Goal: Task Accomplishment & Management: Complete application form

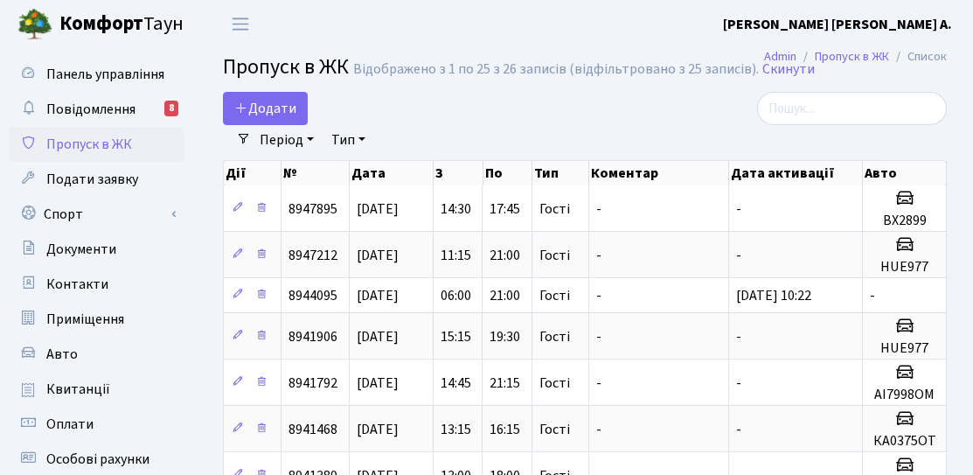
select select "25"
click at [241, 105] on icon at bounding box center [241, 108] width 14 height 14
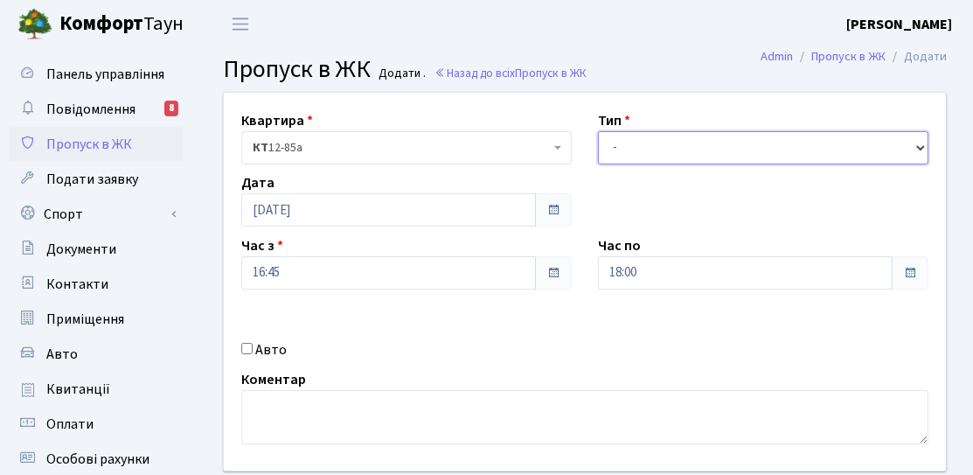
click at [720, 148] on select "- Доставка Таксі Гості Сервіс" at bounding box center [763, 147] width 330 height 33
select select "3"
click at [598, 131] on select "- Доставка Таксі Гості Сервіс" at bounding box center [763, 147] width 330 height 33
click at [339, 229] on div "Квартира <b>КТ</b>&nbsp;&nbsp;&nbsp;&nbsp;12-85а КТ 12-85а Тип - Доставка Таксі…" at bounding box center [585, 282] width 748 height 378
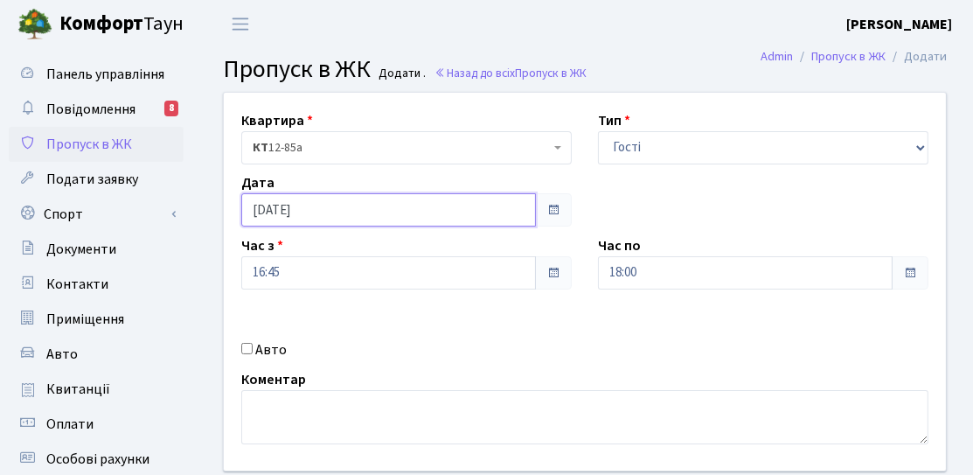
click at [339, 214] on input "[DATE]" at bounding box center [388, 209] width 295 height 33
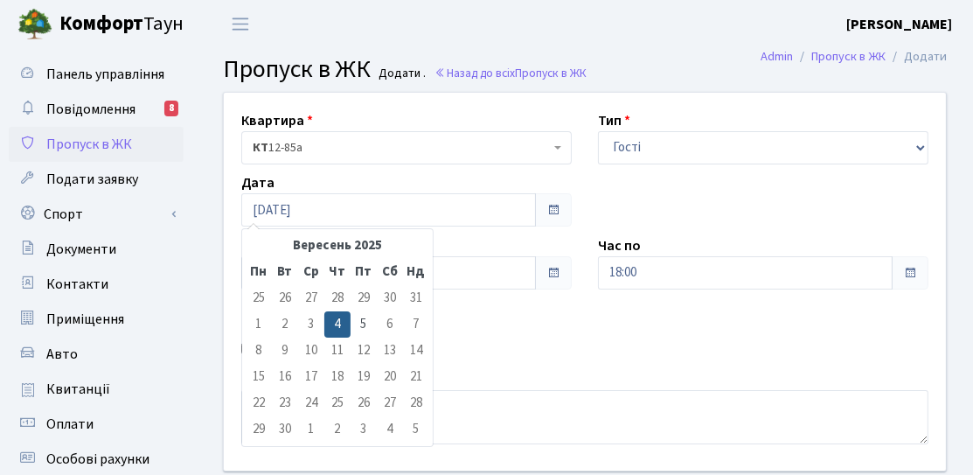
click at [358, 323] on td "5" at bounding box center [364, 324] width 26 height 26
type input "[DATE]"
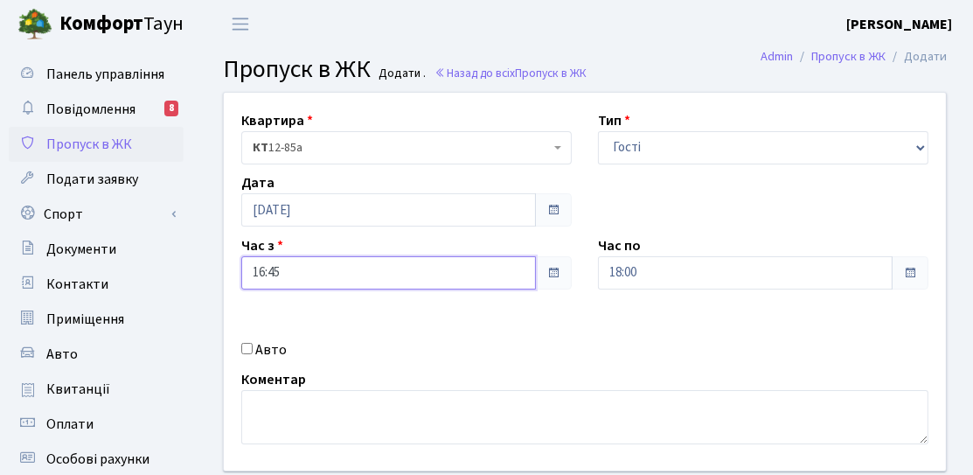
click at [286, 273] on input "16:45" at bounding box center [388, 272] width 295 height 33
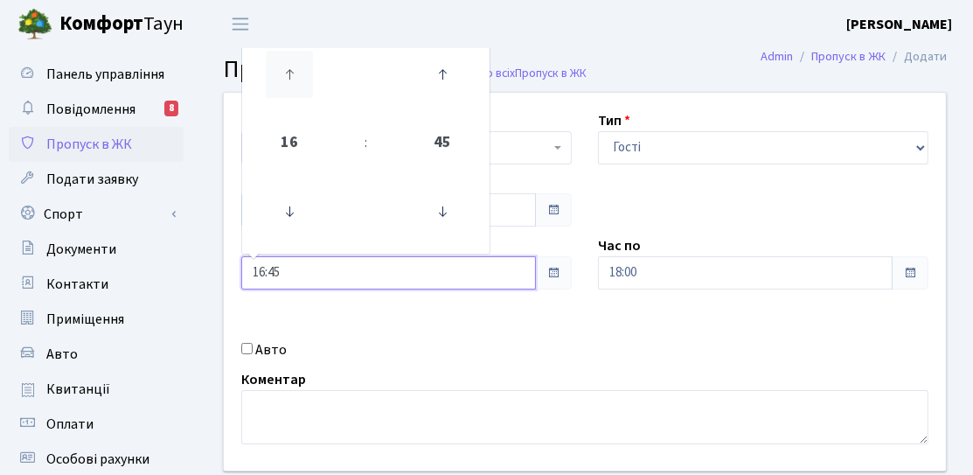
click at [288, 77] on icon at bounding box center [289, 74] width 47 height 47
click at [279, 212] on icon at bounding box center [289, 211] width 47 height 47
click at [280, 212] on icon at bounding box center [289, 211] width 47 height 47
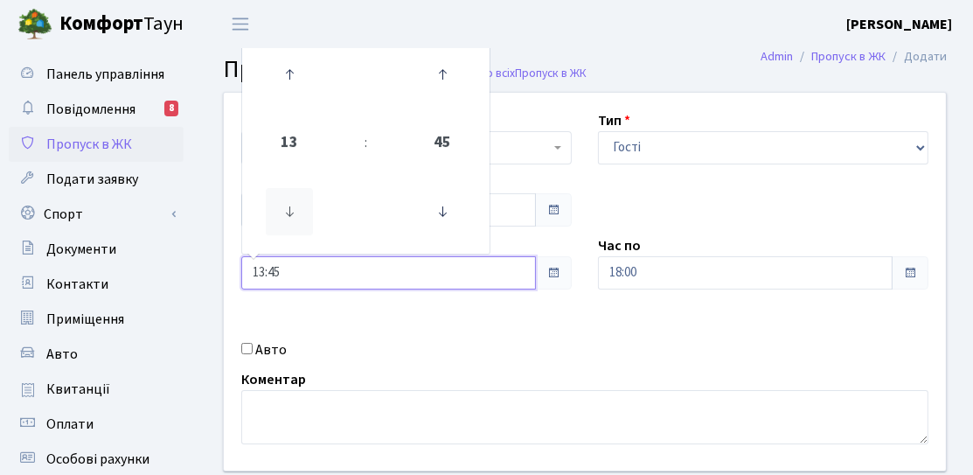
click at [280, 212] on icon at bounding box center [289, 211] width 47 height 47
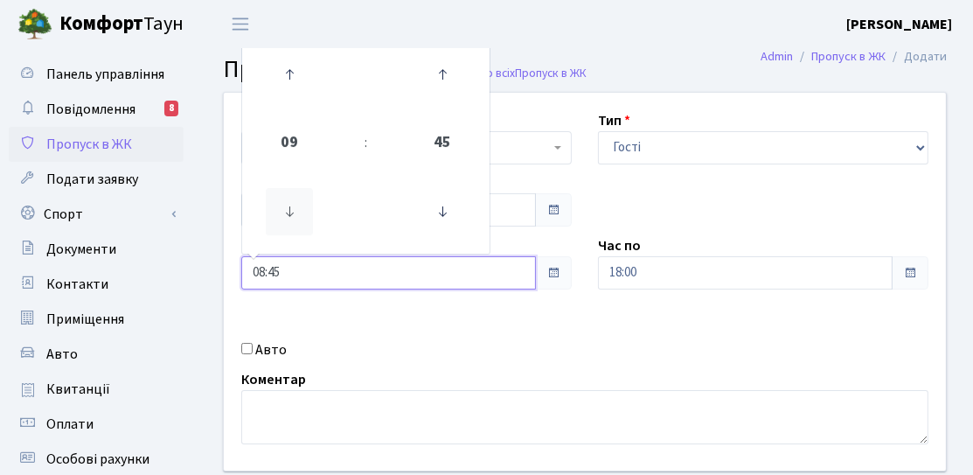
click at [280, 212] on icon at bounding box center [289, 211] width 47 height 47
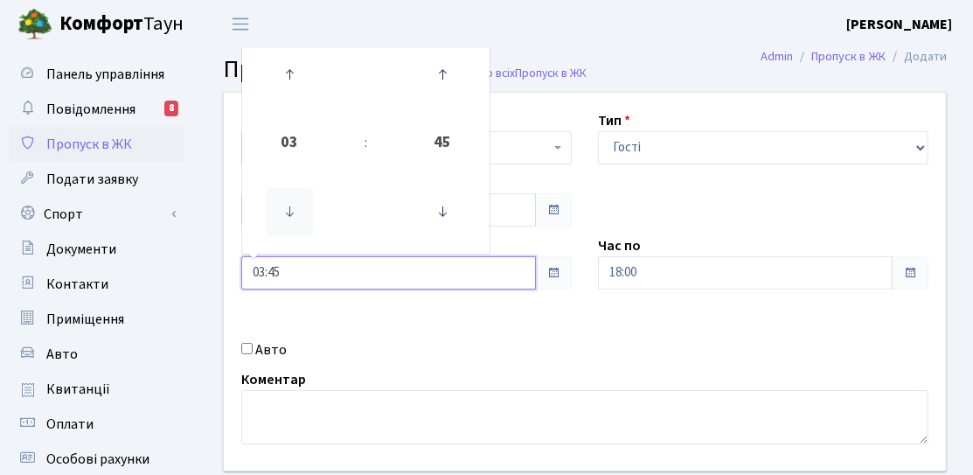
click at [280, 212] on icon at bounding box center [289, 211] width 47 height 47
click at [282, 86] on icon at bounding box center [289, 74] width 47 height 47
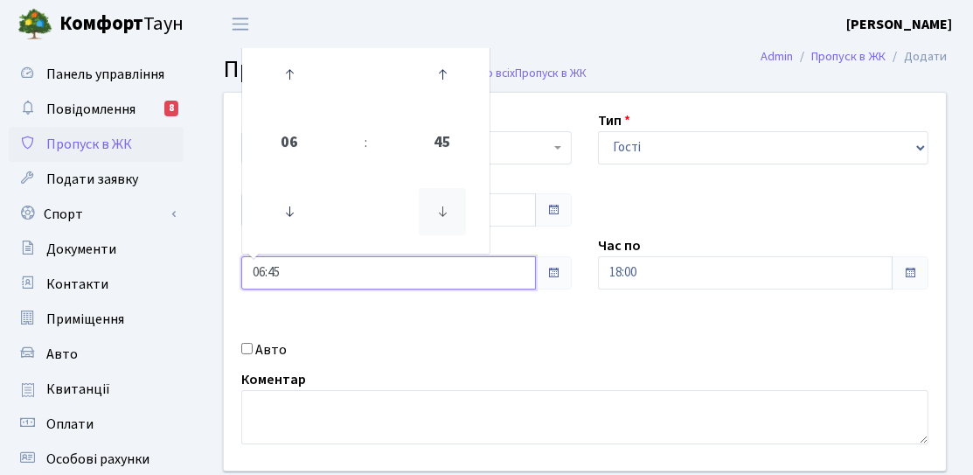
click at [424, 220] on icon at bounding box center [442, 211] width 47 height 47
type input "06:30"
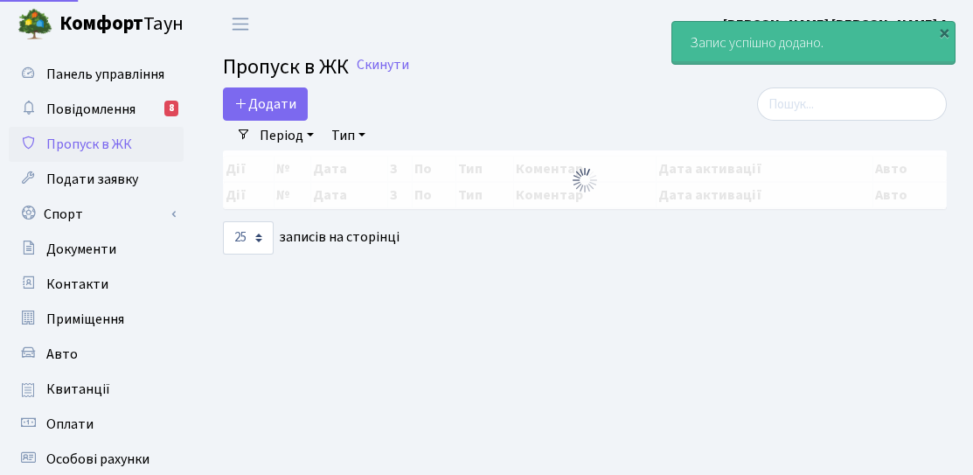
select select "25"
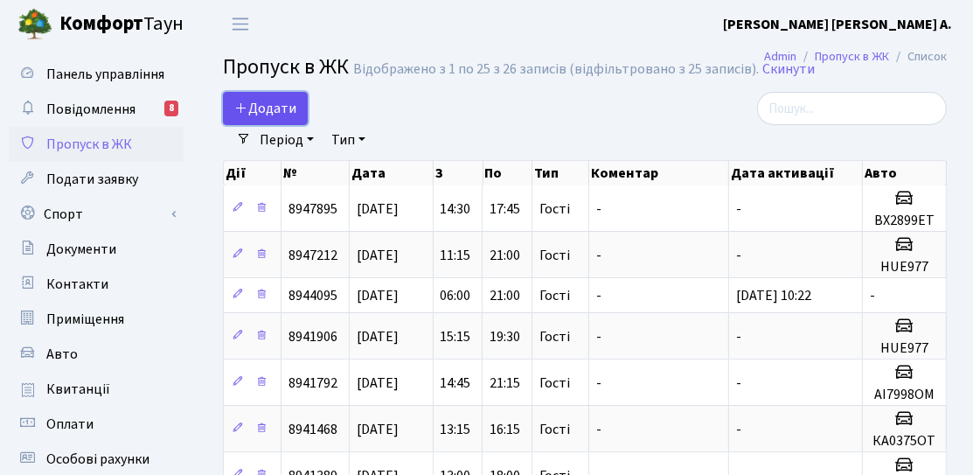
click at [276, 108] on span "Додати" at bounding box center [265, 108] width 62 height 19
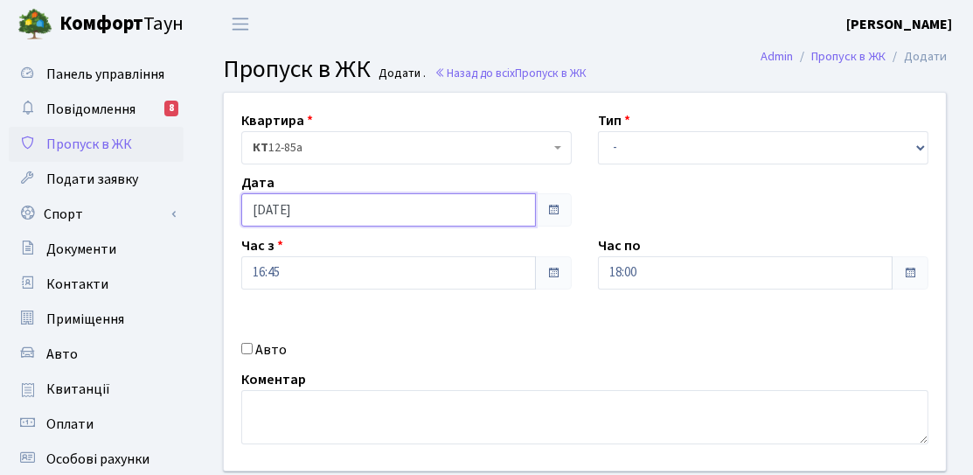
click at [351, 221] on input "[DATE]" at bounding box center [388, 209] width 295 height 33
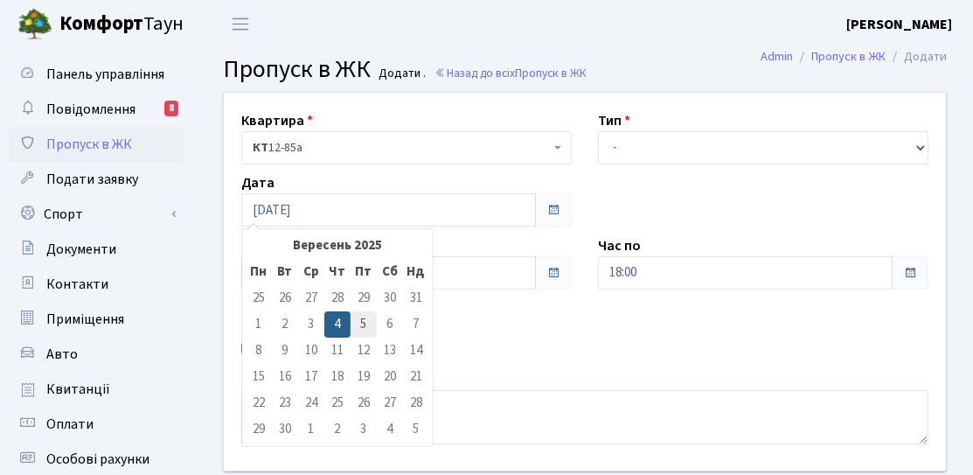
click at [353, 312] on td "5" at bounding box center [364, 324] width 26 height 26
type input "[DATE]"
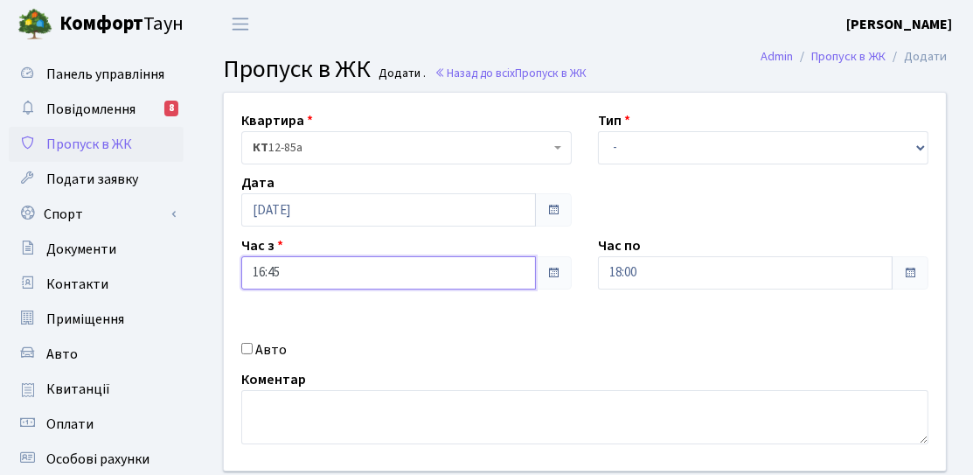
click at [332, 276] on input "16:45" at bounding box center [388, 272] width 295 height 33
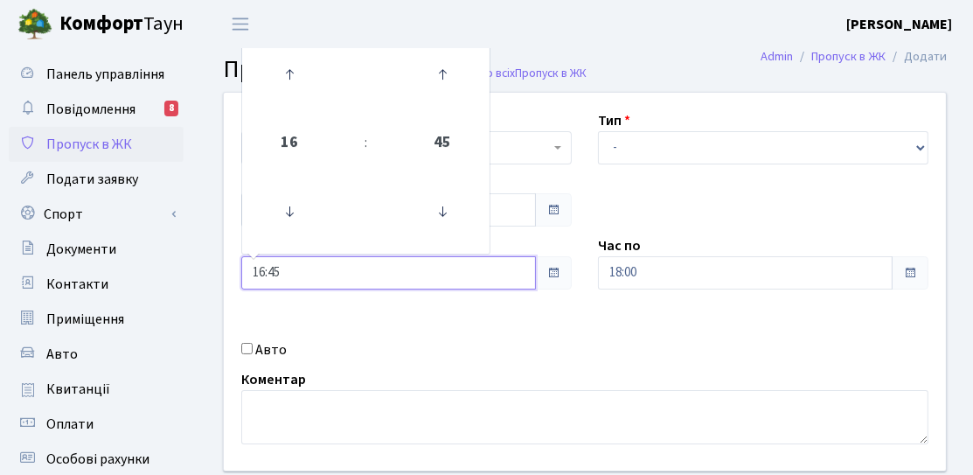
drag, startPoint x: 329, startPoint y: 278, endPoint x: 237, endPoint y: 280, distance: 91.8
click at [237, 280] on div "Час з 16:45 16 : 45 00 01 02 03 04 05 06 07 08 09 10 11 12 13 14 15 16 17 18 19…" at bounding box center [406, 262] width 357 height 54
click at [304, 209] on icon at bounding box center [289, 211] width 47 height 47
click at [311, 93] on icon at bounding box center [289, 74] width 47 height 47
click at [313, 202] on link at bounding box center [290, 211] width 52 height 63
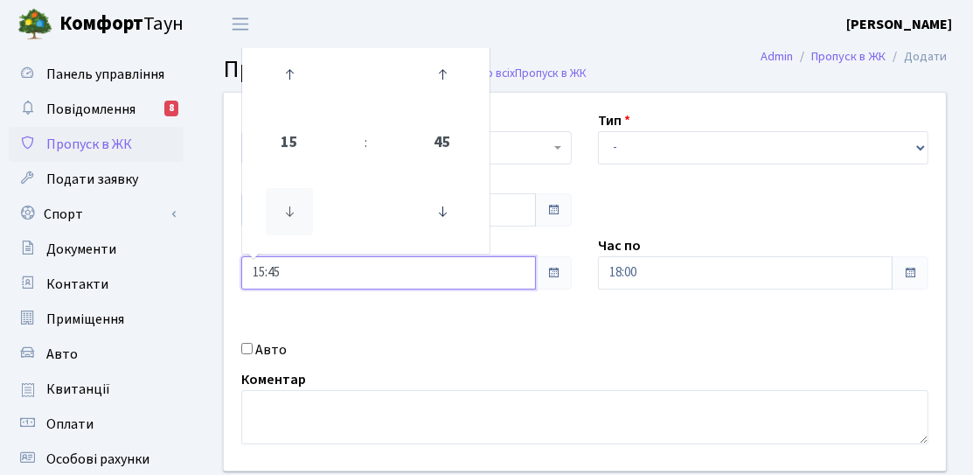
click at [309, 202] on icon at bounding box center [289, 211] width 47 height 47
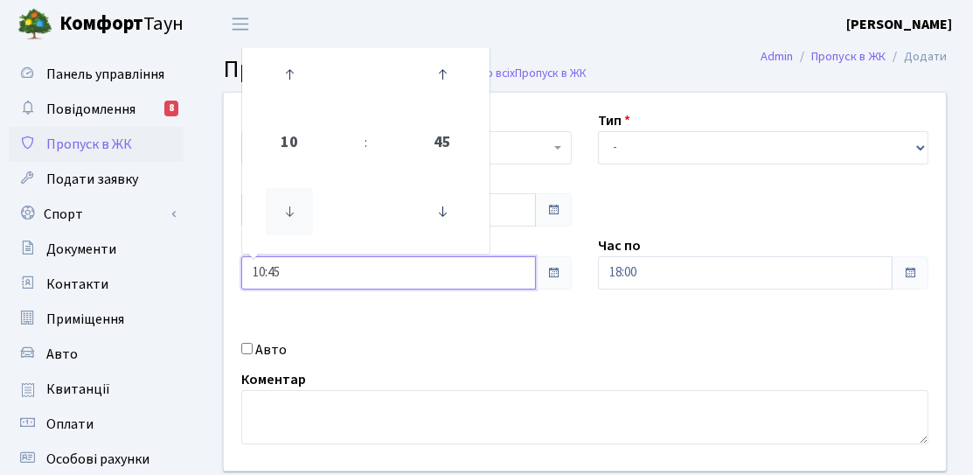
click at [309, 202] on icon at bounding box center [289, 211] width 47 height 47
click at [309, 201] on icon at bounding box center [289, 211] width 47 height 47
click at [434, 204] on icon at bounding box center [442, 211] width 47 height 47
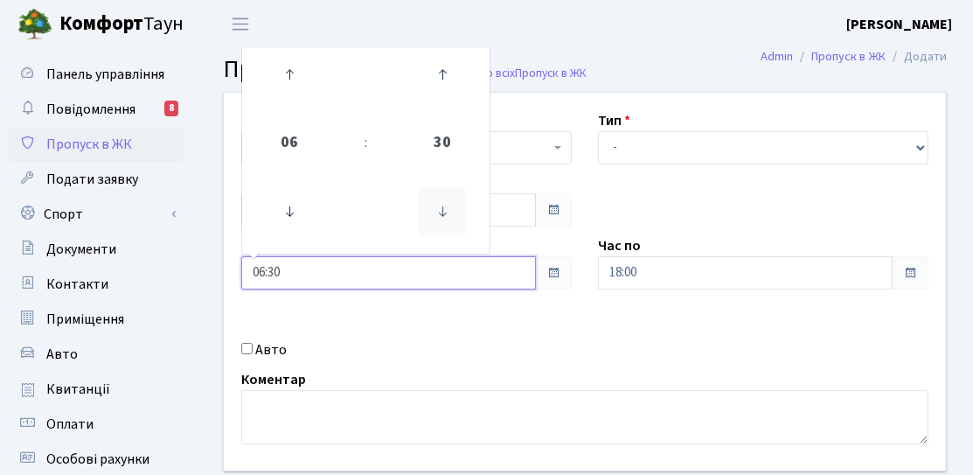
click at [434, 204] on icon at bounding box center [442, 211] width 47 height 47
type input "06:00"
click at [393, 316] on div "Квартира <b>КТ</b>&nbsp;&nbsp;&nbsp;&nbsp;12-85а КТ 12-85а Тип - Доставка Таксі…" at bounding box center [585, 282] width 748 height 378
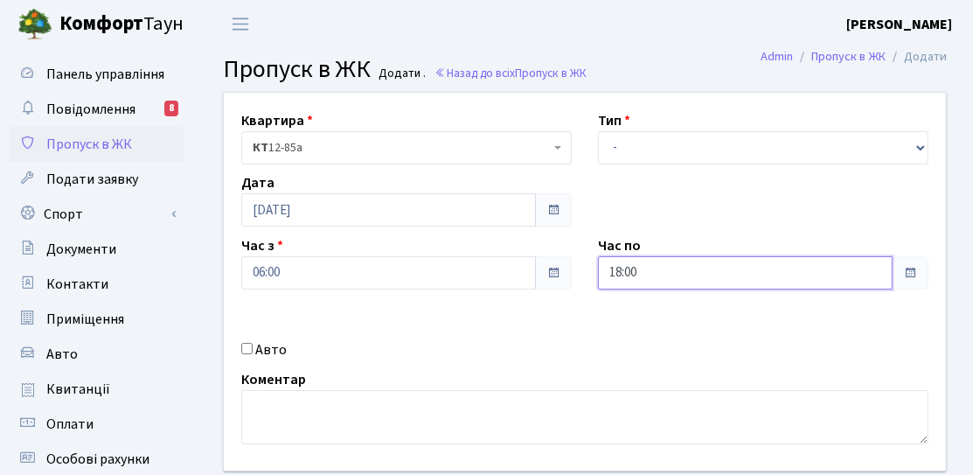
click at [753, 272] on input "18:00" at bounding box center [745, 272] width 295 height 33
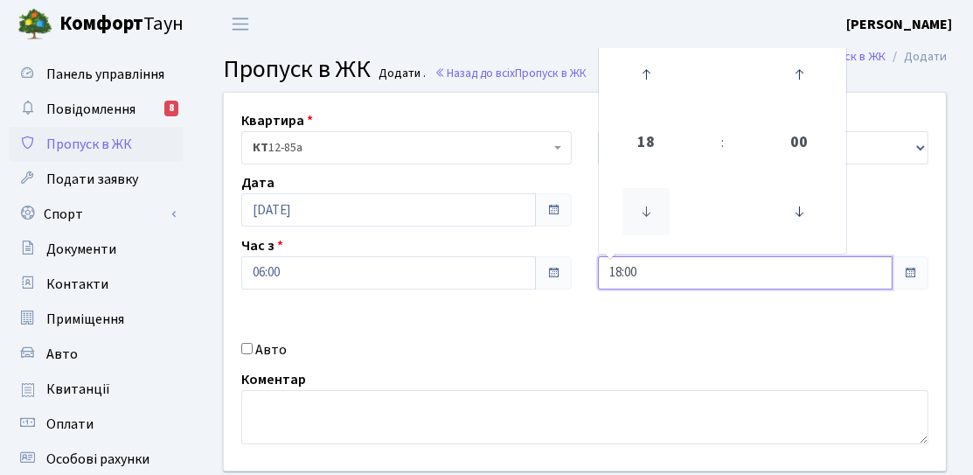
click at [639, 198] on icon at bounding box center [645, 211] width 47 height 47
click at [636, 73] on icon at bounding box center [645, 74] width 47 height 47
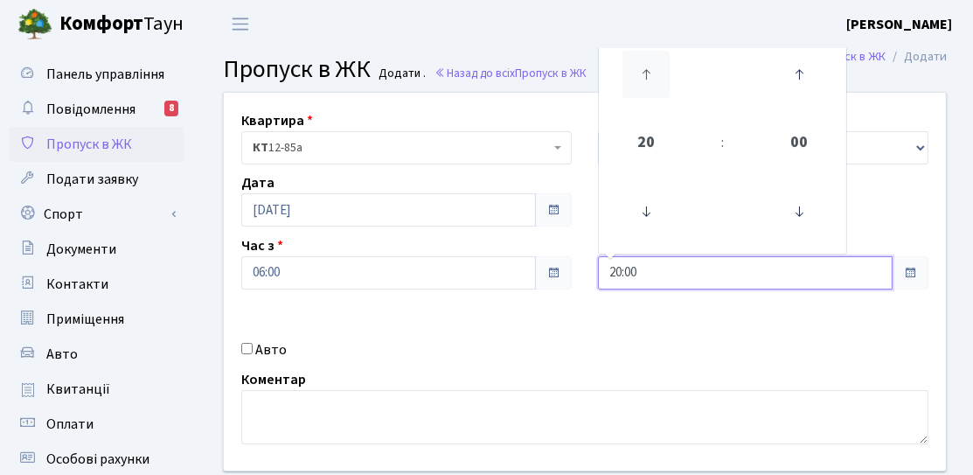
type input "21:00"
click at [647, 351] on div "Квартира <b>КТ</b>&nbsp;&nbsp;&nbsp;&nbsp;12-85а КТ 12-85а Тип - Доставка Таксі…" at bounding box center [585, 282] width 748 height 378
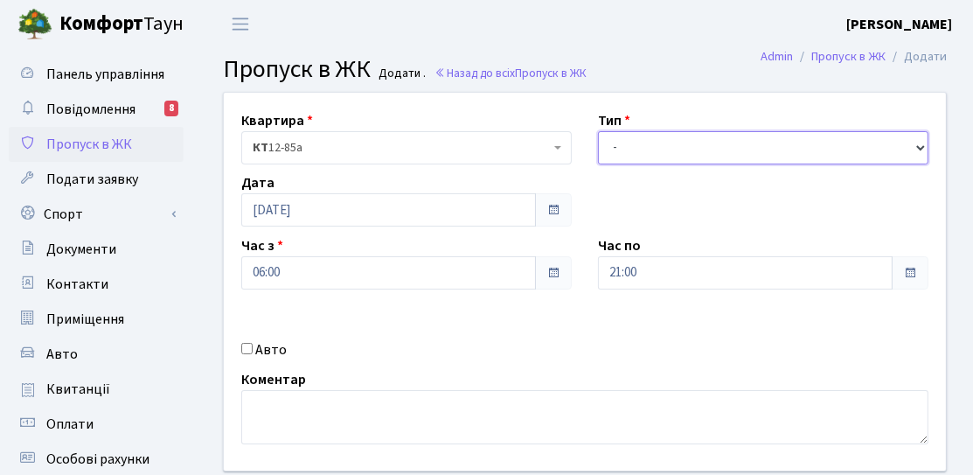
click at [803, 152] on select "- Доставка Таксі Гості Сервіс" at bounding box center [763, 147] width 330 height 33
select select "3"
click at [598, 131] on select "- Доставка Таксі Гості Сервіс" at bounding box center [763, 147] width 330 height 33
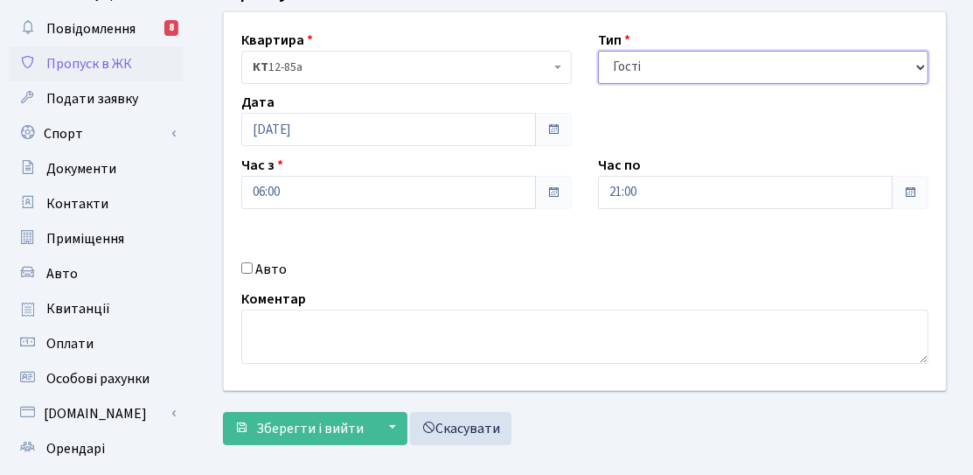
scroll to position [175, 0]
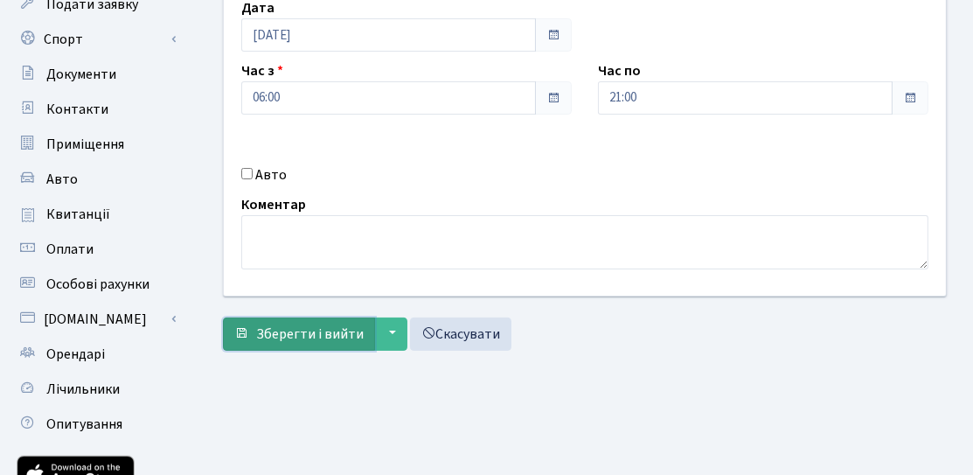
click at [299, 340] on span "Зберегти і вийти" at bounding box center [310, 333] width 108 height 19
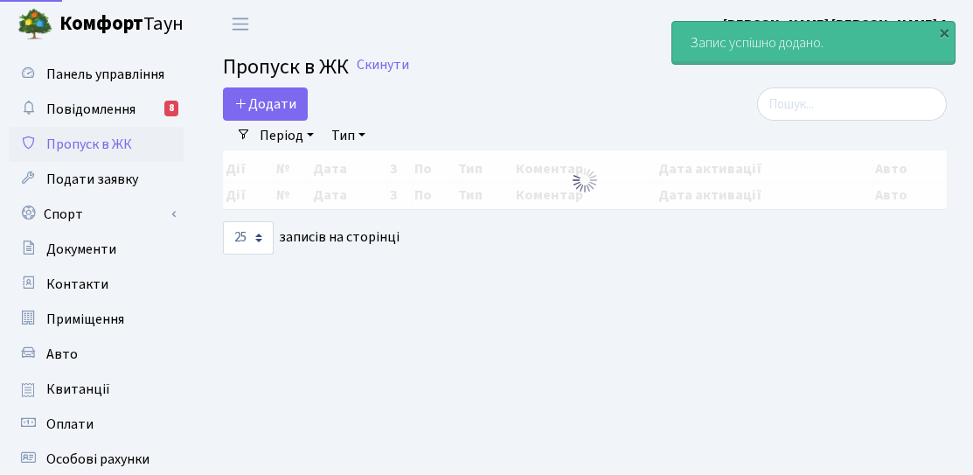
select select "25"
